Goal: Book appointment/travel/reservation

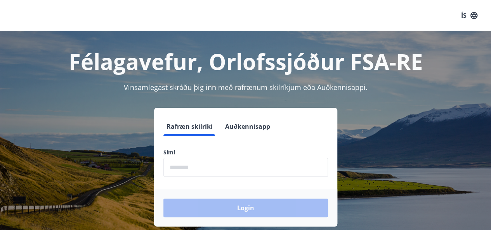
click at [187, 166] on input "phone" at bounding box center [245, 167] width 164 height 19
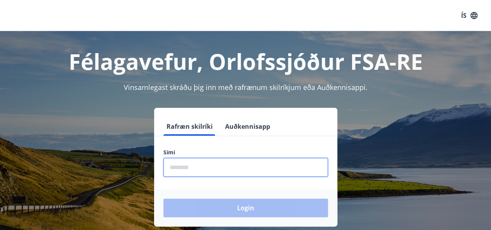
type input "********"
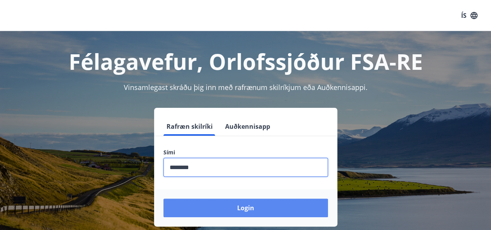
click at [210, 208] on button "Login" at bounding box center [245, 208] width 164 height 19
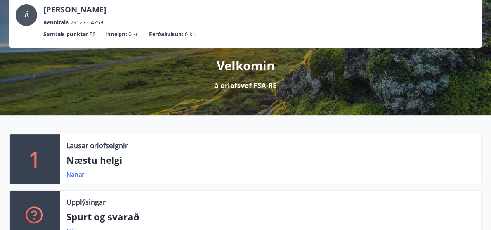
click at [262, 206] on div "Upplýsingar" at bounding box center [270, 202] width 408 height 10
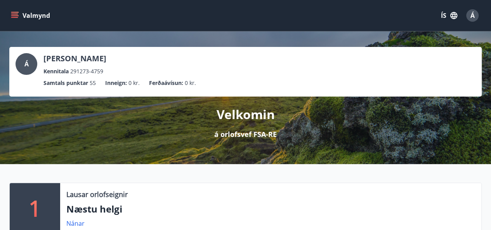
click at [16, 14] on icon "menu" at bounding box center [15, 16] width 8 height 8
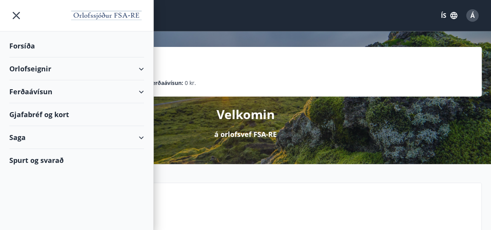
click at [43, 67] on div "Orlofseignir" at bounding box center [76, 68] width 135 height 23
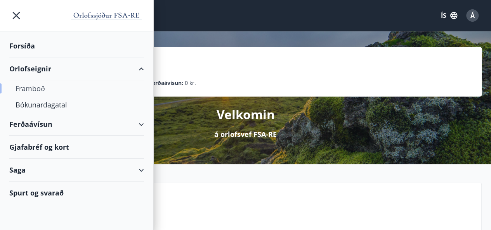
click at [36, 90] on div "Framboð" at bounding box center [77, 88] width 122 height 16
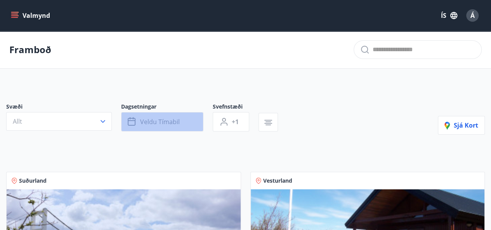
click at [163, 120] on span "Veldu tímabil" at bounding box center [160, 122] width 40 height 9
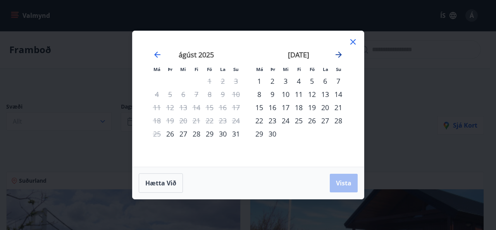
click at [339, 55] on icon "Move forward to switch to the next month." at bounding box center [338, 54] width 9 height 9
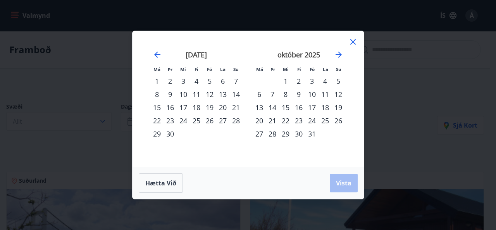
click at [356, 38] on icon at bounding box center [353, 41] width 9 height 9
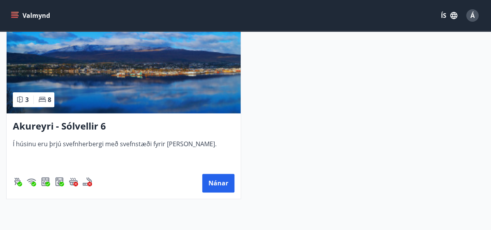
scroll to position [389, 0]
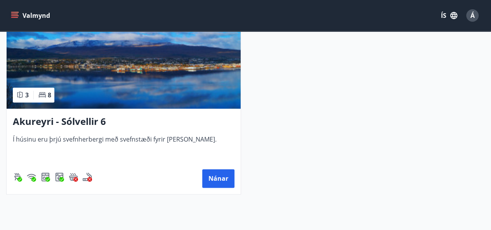
click at [88, 118] on h3 "Akureyri - Sólvellir 6" at bounding box center [123, 122] width 221 height 14
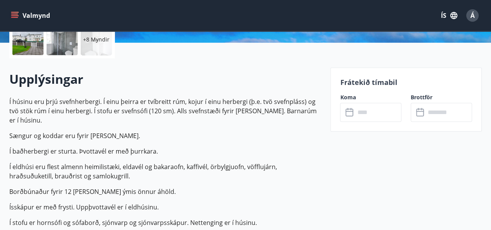
scroll to position [190, 0]
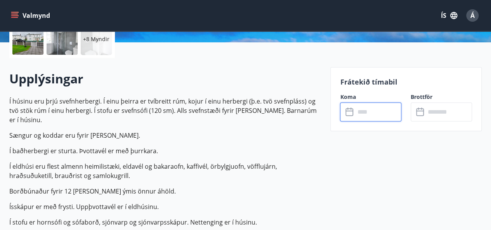
click at [366, 114] on input "text" at bounding box center [378, 111] width 47 height 19
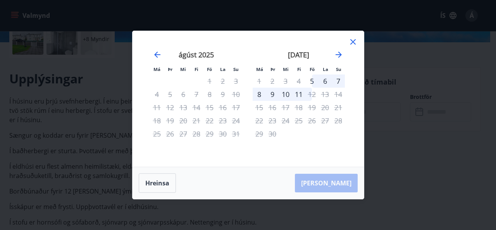
click at [351, 40] on icon at bounding box center [353, 41] width 9 height 9
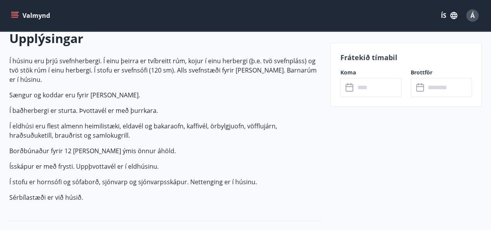
scroll to position [230, 0]
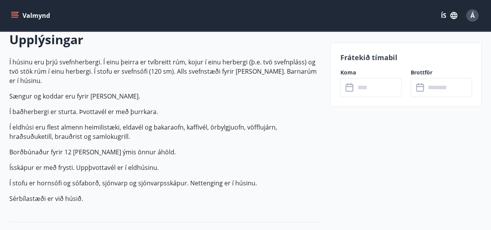
click at [366, 89] on input "text" at bounding box center [378, 87] width 47 height 19
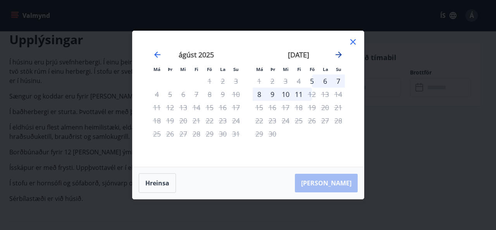
click at [337, 55] on icon "Move forward to switch to the next month." at bounding box center [338, 54] width 9 height 9
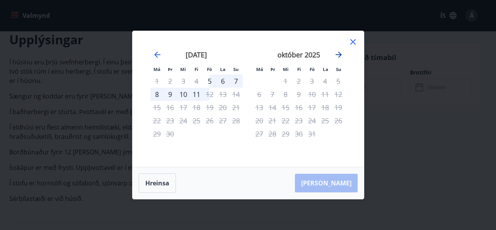
click at [340, 54] on icon "Move forward to switch to the next month." at bounding box center [338, 54] width 9 height 9
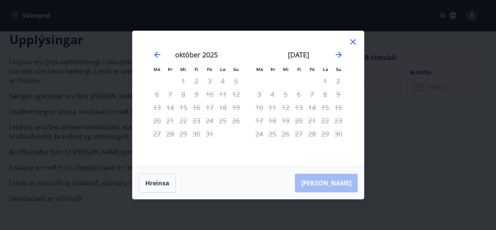
click at [353, 43] on icon at bounding box center [353, 41] width 9 height 9
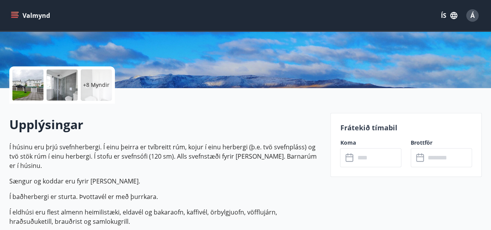
scroll to position [146, 0]
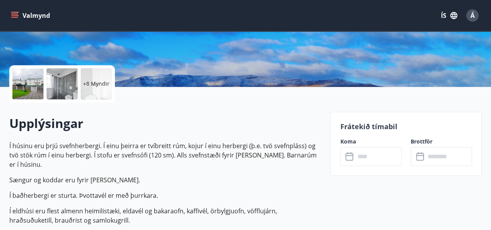
click at [366, 157] on input "text" at bounding box center [378, 156] width 47 height 19
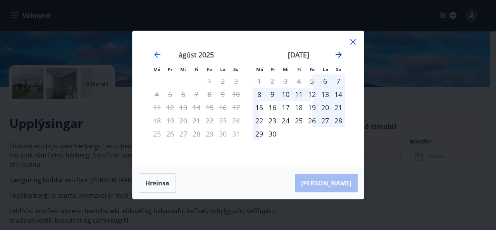
click at [338, 58] on icon "Move forward to switch to the next month." at bounding box center [338, 54] width 9 height 9
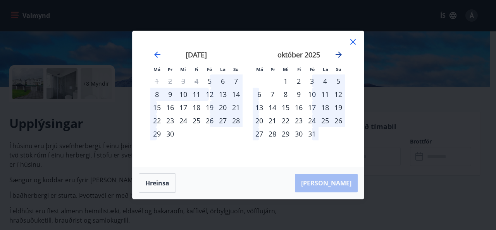
click at [338, 58] on icon "Move forward to switch to the next month." at bounding box center [338, 54] width 9 height 9
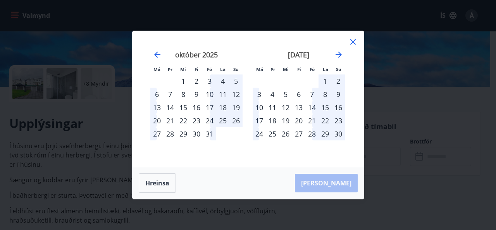
click at [299, 131] on div "27" at bounding box center [298, 133] width 13 height 13
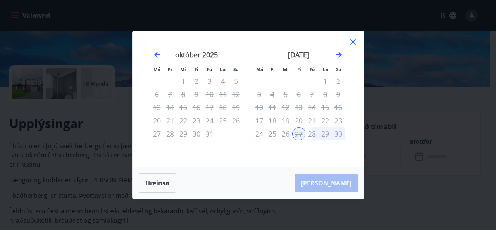
click at [342, 134] on div "30" at bounding box center [338, 133] width 13 height 13
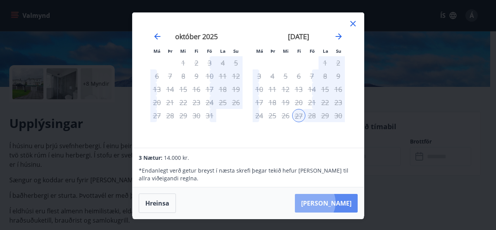
click at [336, 202] on button "[PERSON_NAME]" at bounding box center [326, 203] width 63 height 19
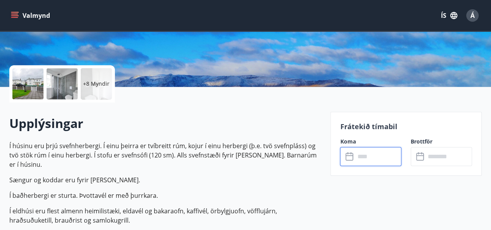
type input "******"
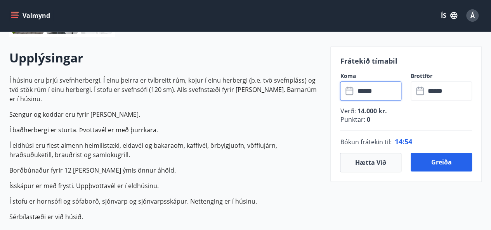
scroll to position [211, 0]
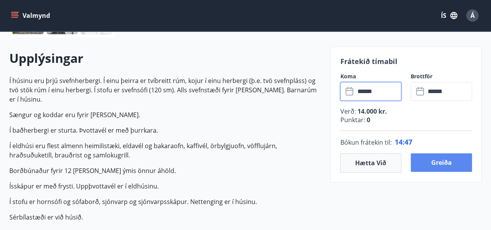
click at [441, 163] on button "Greiða" at bounding box center [440, 162] width 61 height 19
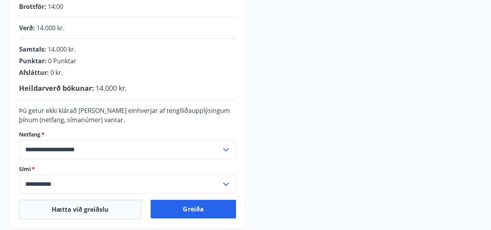
scroll to position [211, 0]
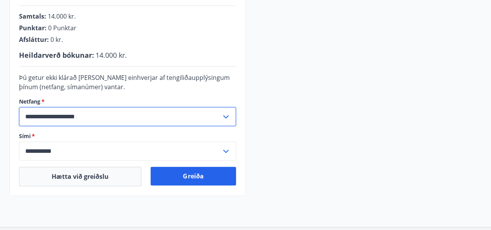
click at [176, 113] on input "**********" at bounding box center [120, 116] width 202 height 19
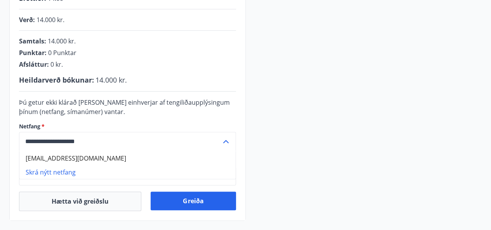
scroll to position [186, 0]
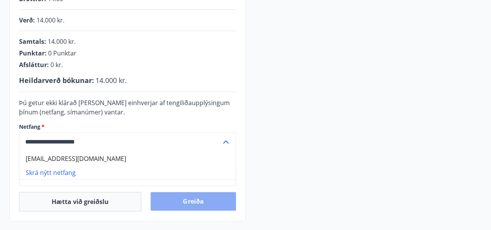
click at [216, 200] on button "Greiða" at bounding box center [192, 201] width 85 height 19
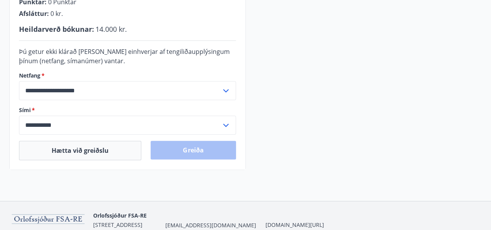
scroll to position [237, 0]
